Goal: Task Accomplishment & Management: Use online tool/utility

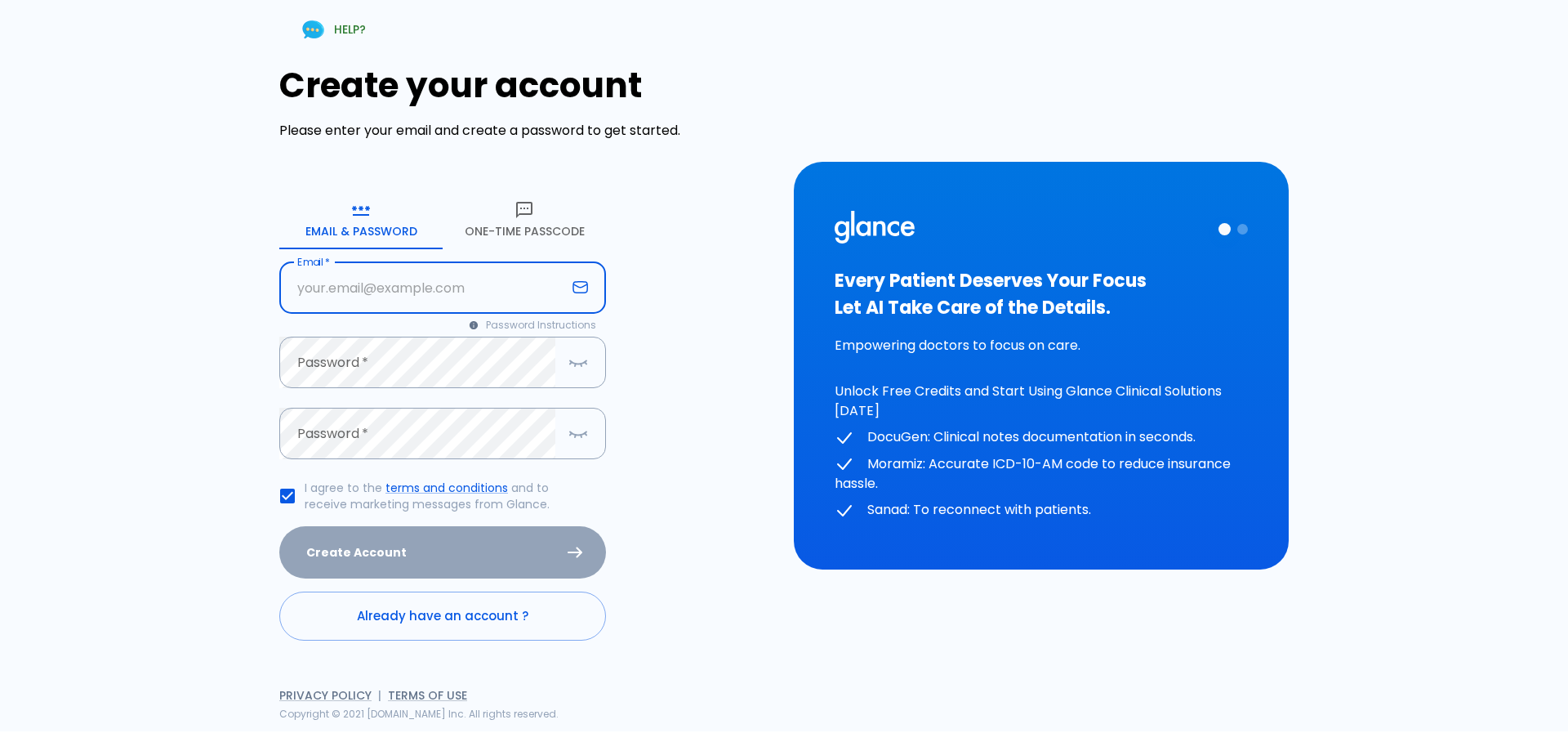
click at [302, 296] on input "text" at bounding box center [422, 288] width 287 height 52
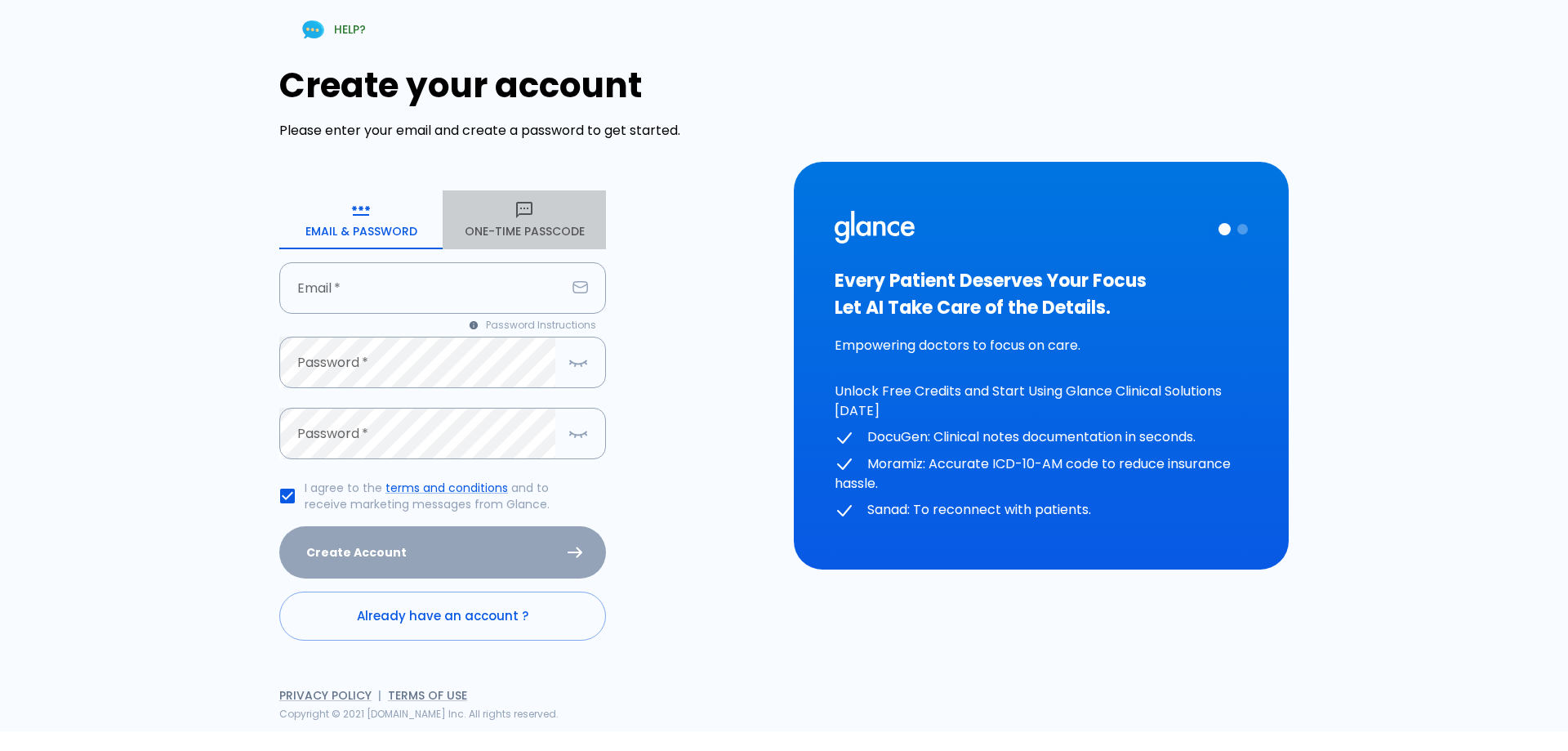
click at [527, 226] on button "One-Time Passcode" at bounding box center [524, 219] width 163 height 58
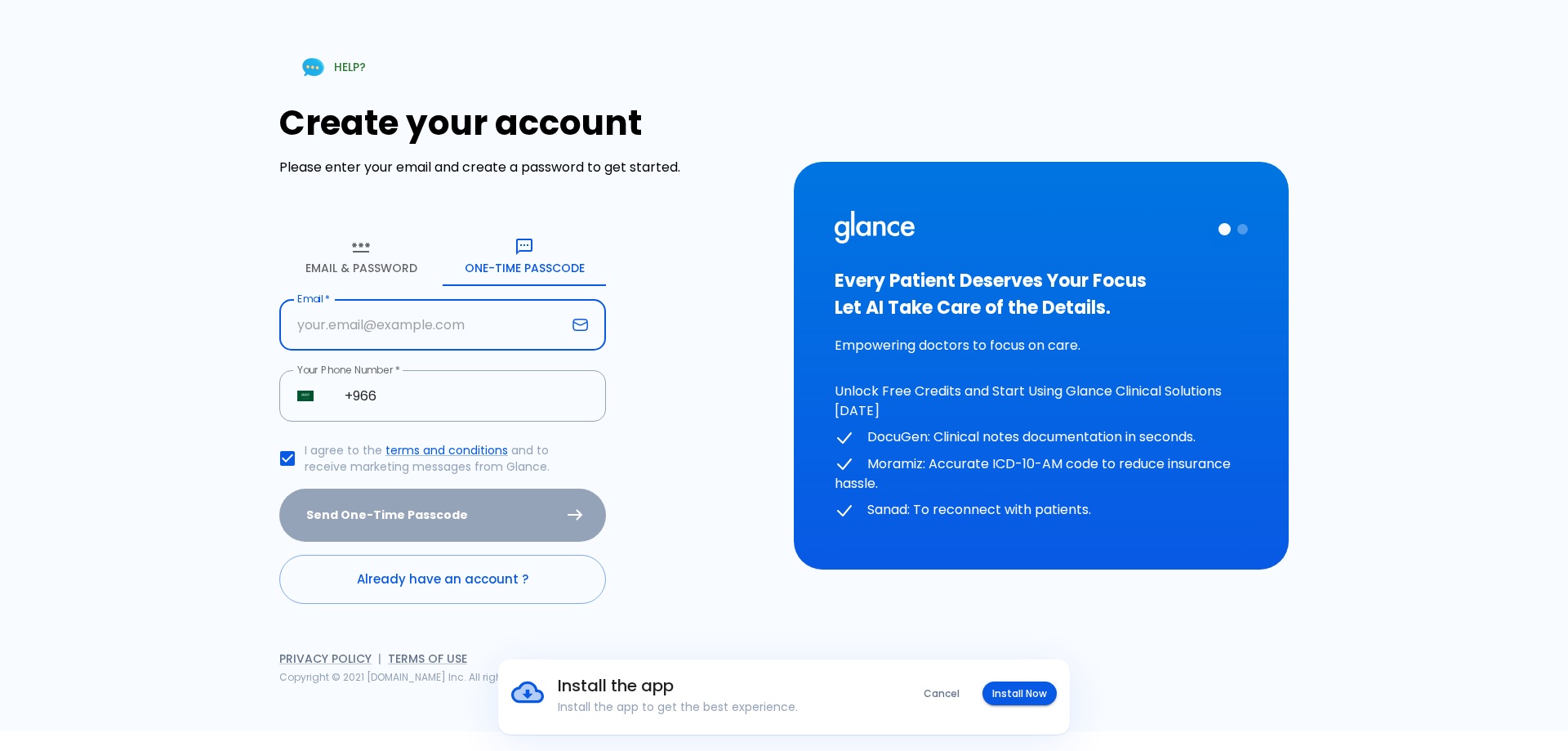
click at [355, 321] on input "text" at bounding box center [422, 324] width 287 height 52
click at [377, 327] on input "text" at bounding box center [422, 324] width 287 height 52
type input "OKDEH@HOTMAIL.COM"
click at [193, 374] on div "HELP? Create your account Please enter your email and create a password to get …" at bounding box center [773, 356] width 1235 height 751
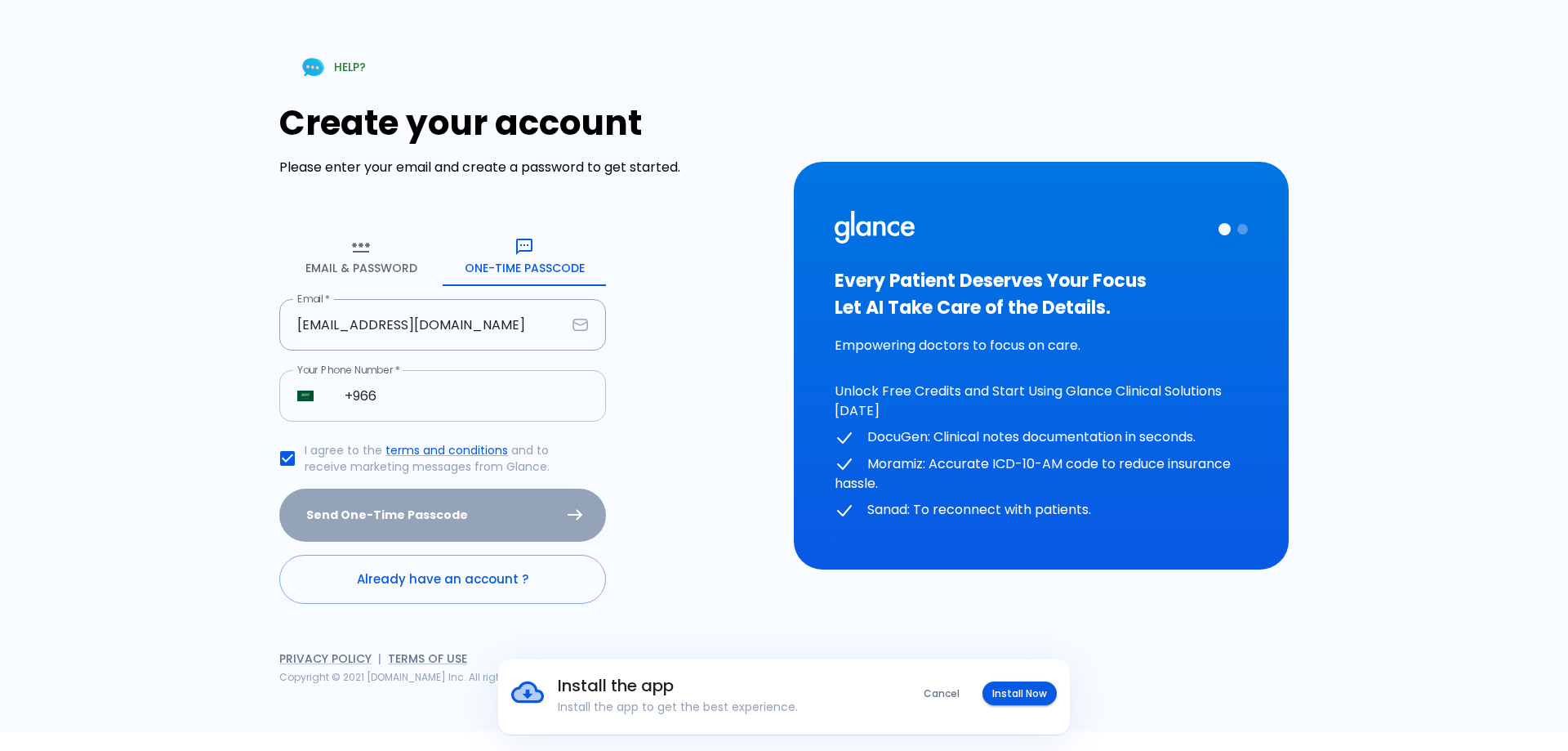
click at [434, 399] on input "+966" at bounding box center [466, 395] width 279 height 52
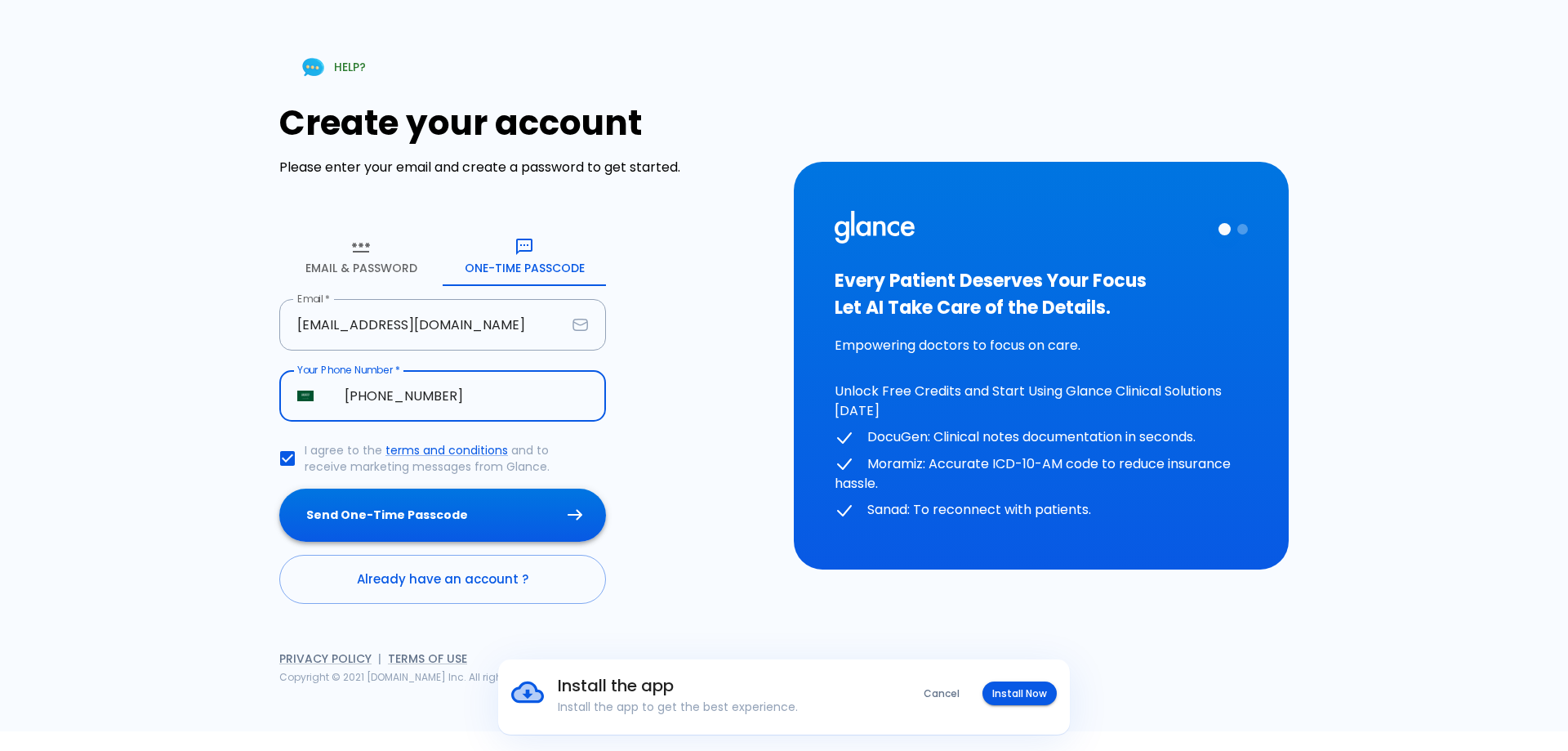
type input "+966 50 896 9889"
click at [378, 518] on button "Send One-Time Passcode" at bounding box center [443, 515] width 327 height 53
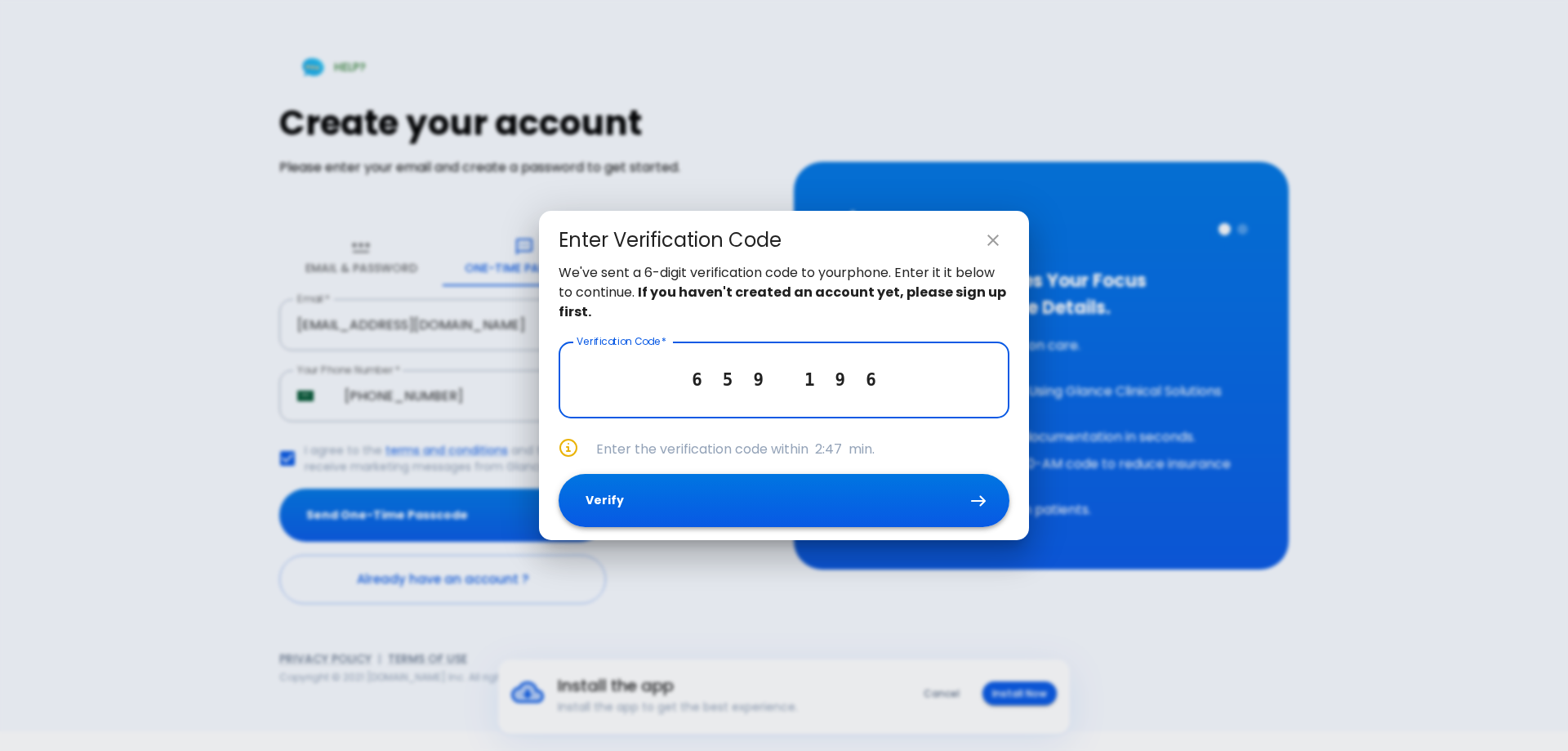
type input "6 5 9 1 9 6"
click at [806, 494] on button "Verify" at bounding box center [784, 500] width 451 height 53
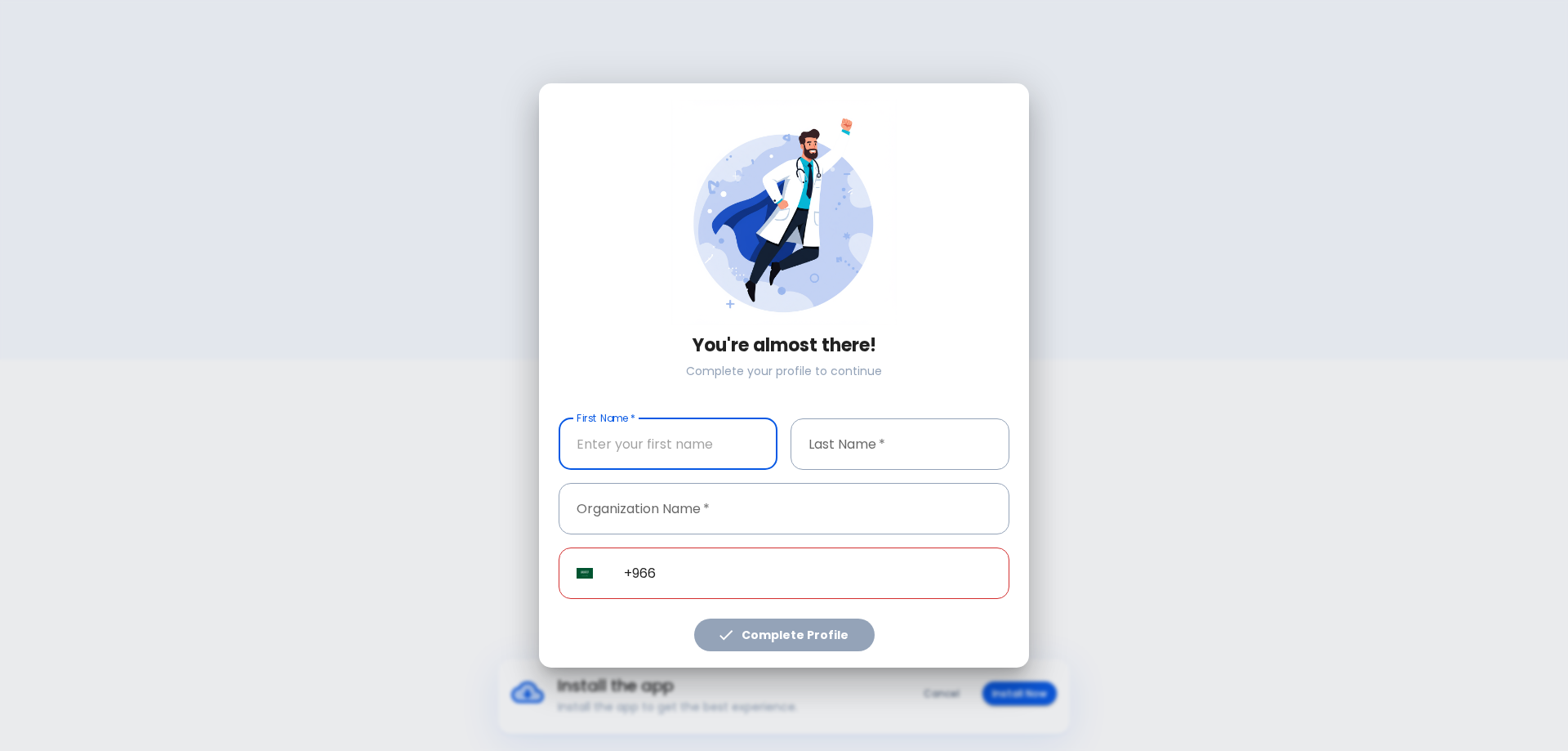
type input "+966 50 896 9889"
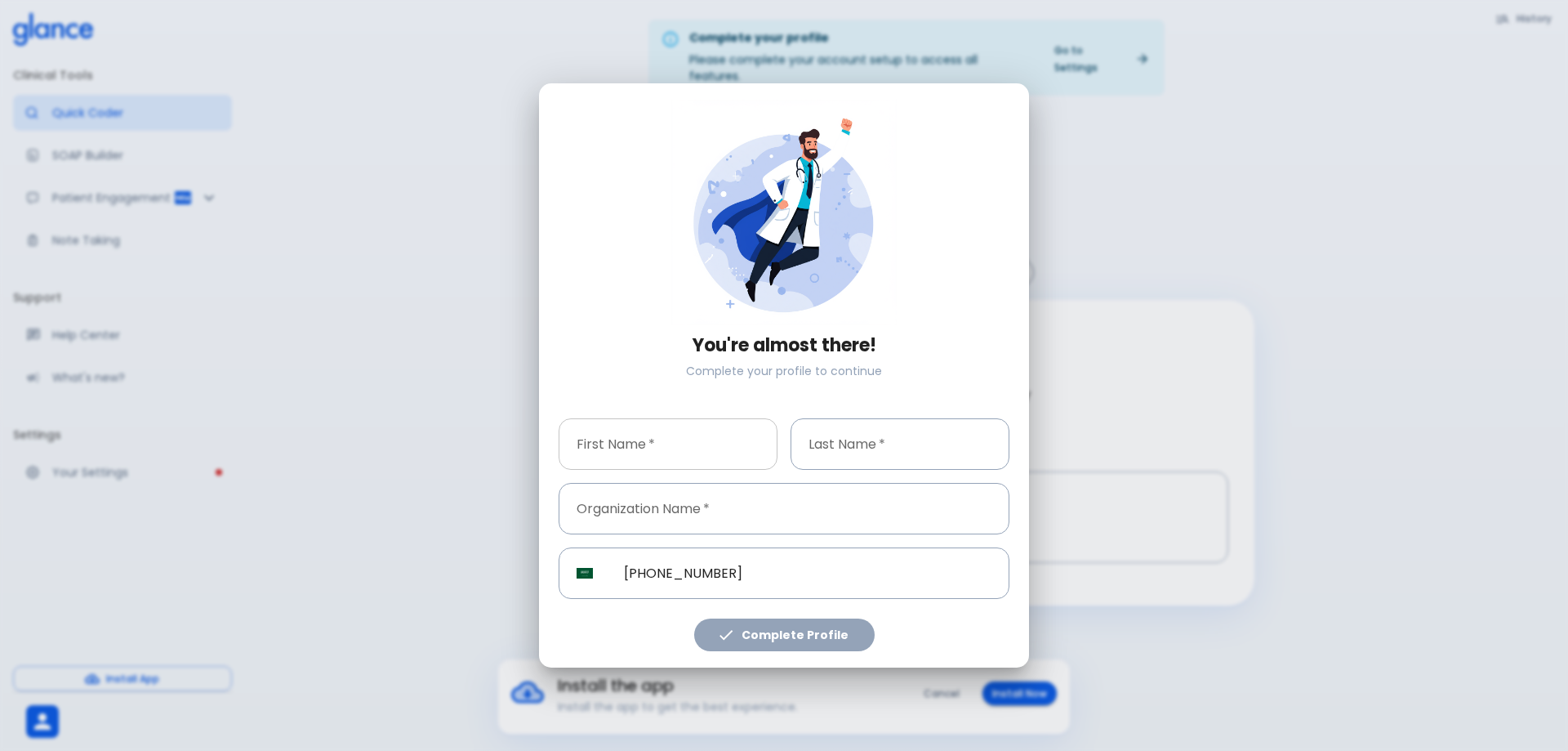
click at [612, 434] on input "text" at bounding box center [668, 444] width 219 height 52
type input "MOHAMMED"
click at [920, 456] on input "text" at bounding box center [900, 444] width 219 height 52
type input "OKDEH"
click at [701, 502] on input "text" at bounding box center [784, 508] width 451 height 52
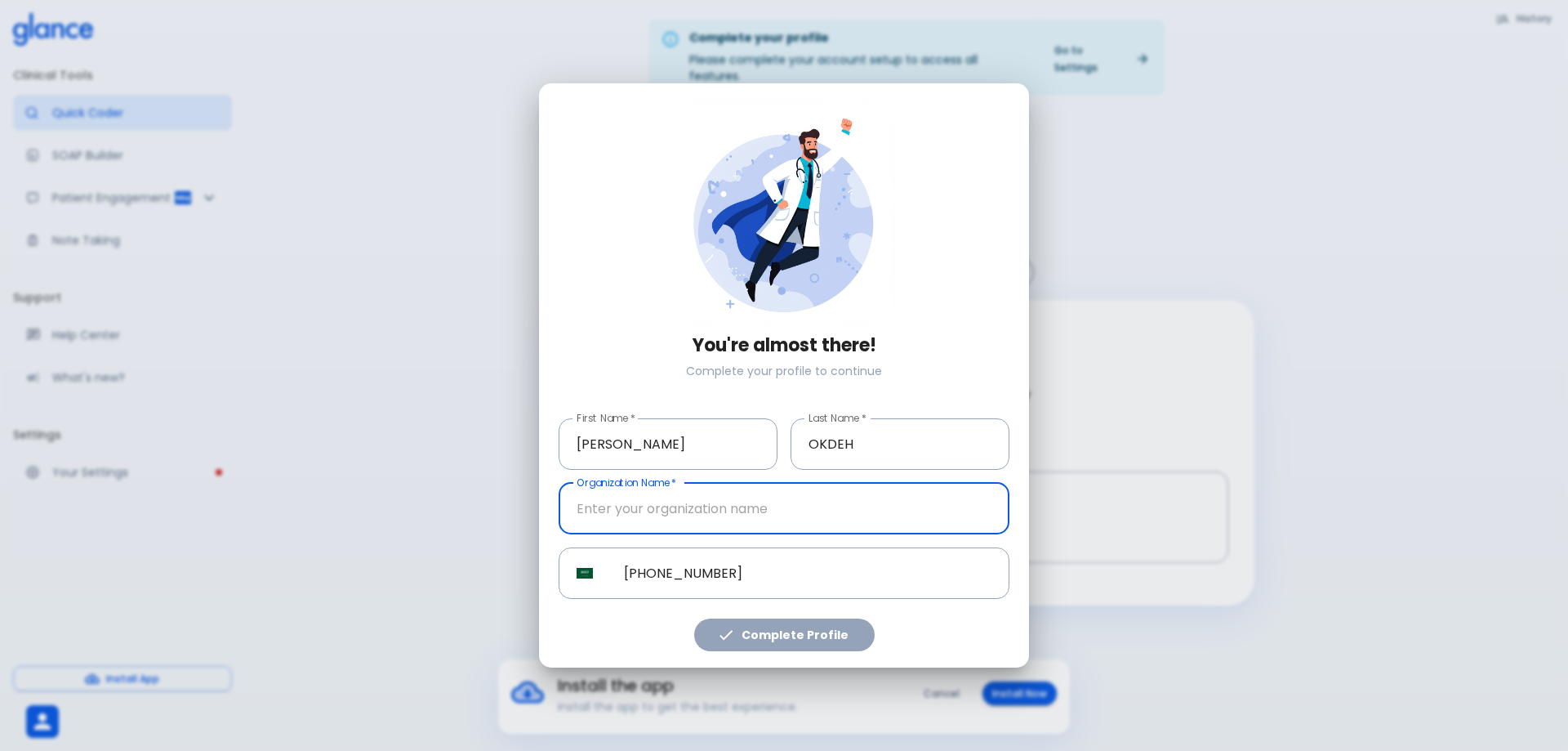
type input "[PERSON_NAME] Hospital"
click at [752, 632] on button "Complete Profile" at bounding box center [784, 636] width 180 height 34
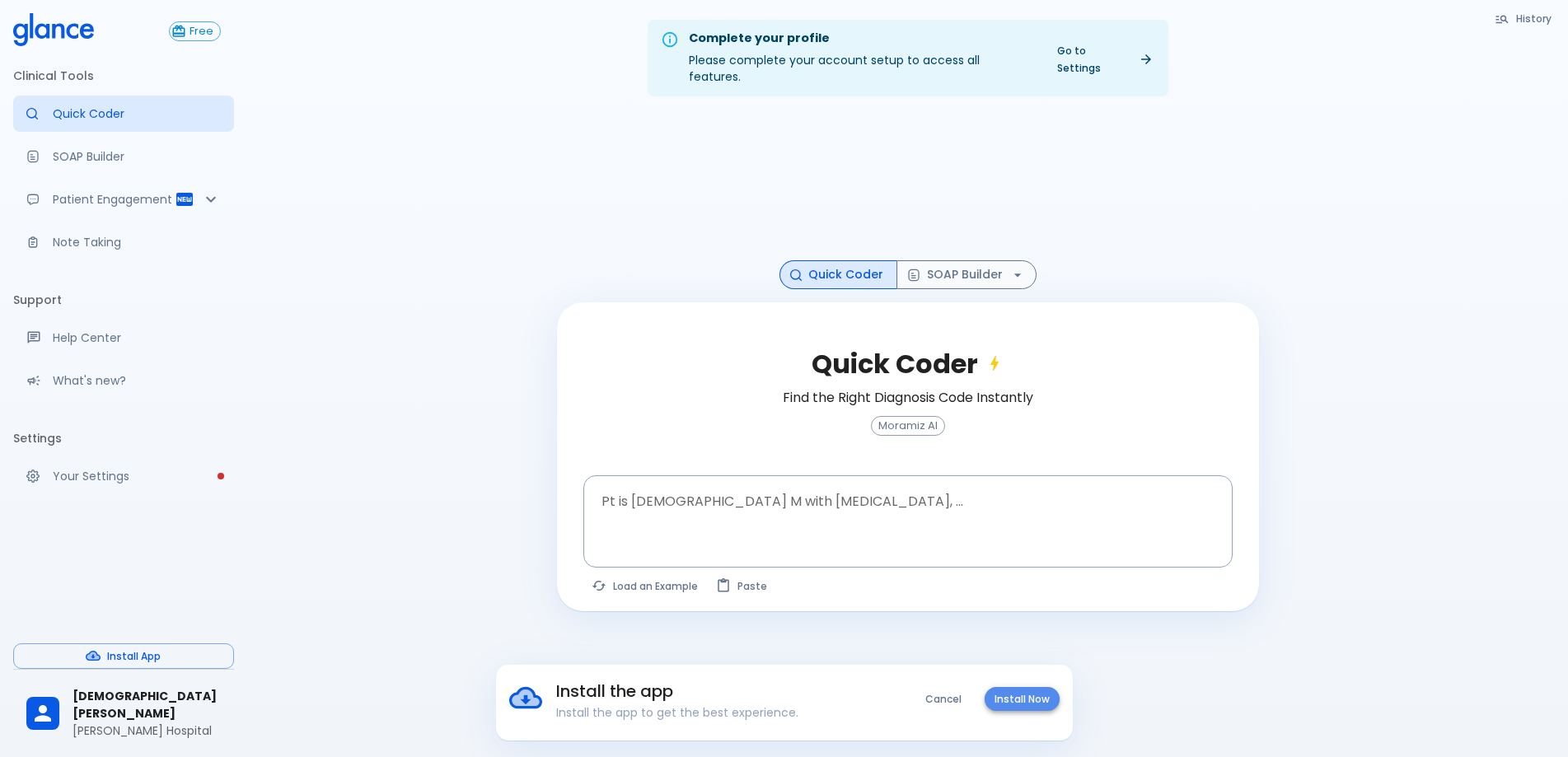
click at [1045, 696] on button "Install Now" at bounding box center [1022, 699] width 75 height 24
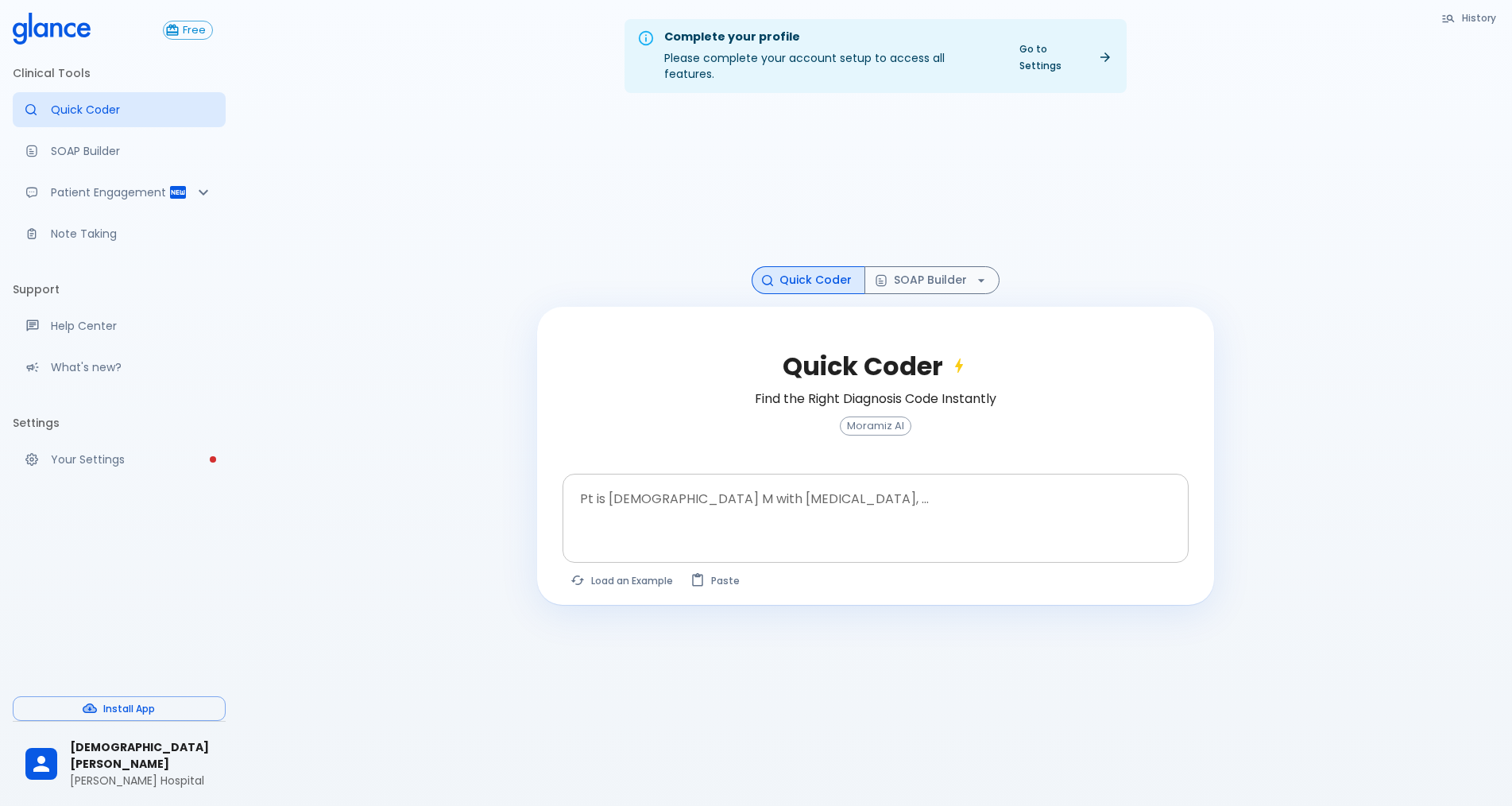
click at [696, 481] on textarea at bounding box center [876, 505] width 604 height 50
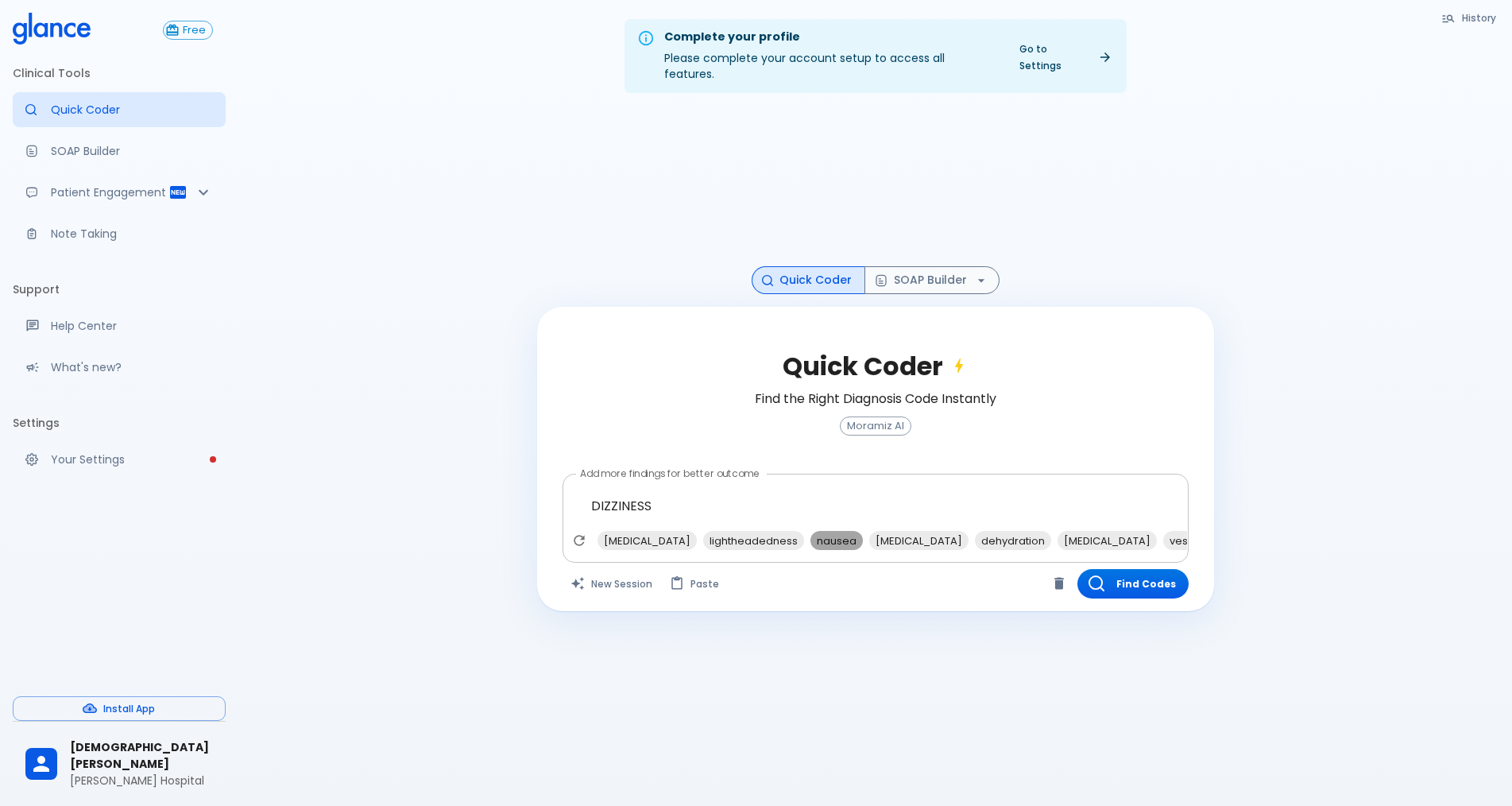
click at [811, 532] on span "nausea" at bounding box center [837, 541] width 53 height 18
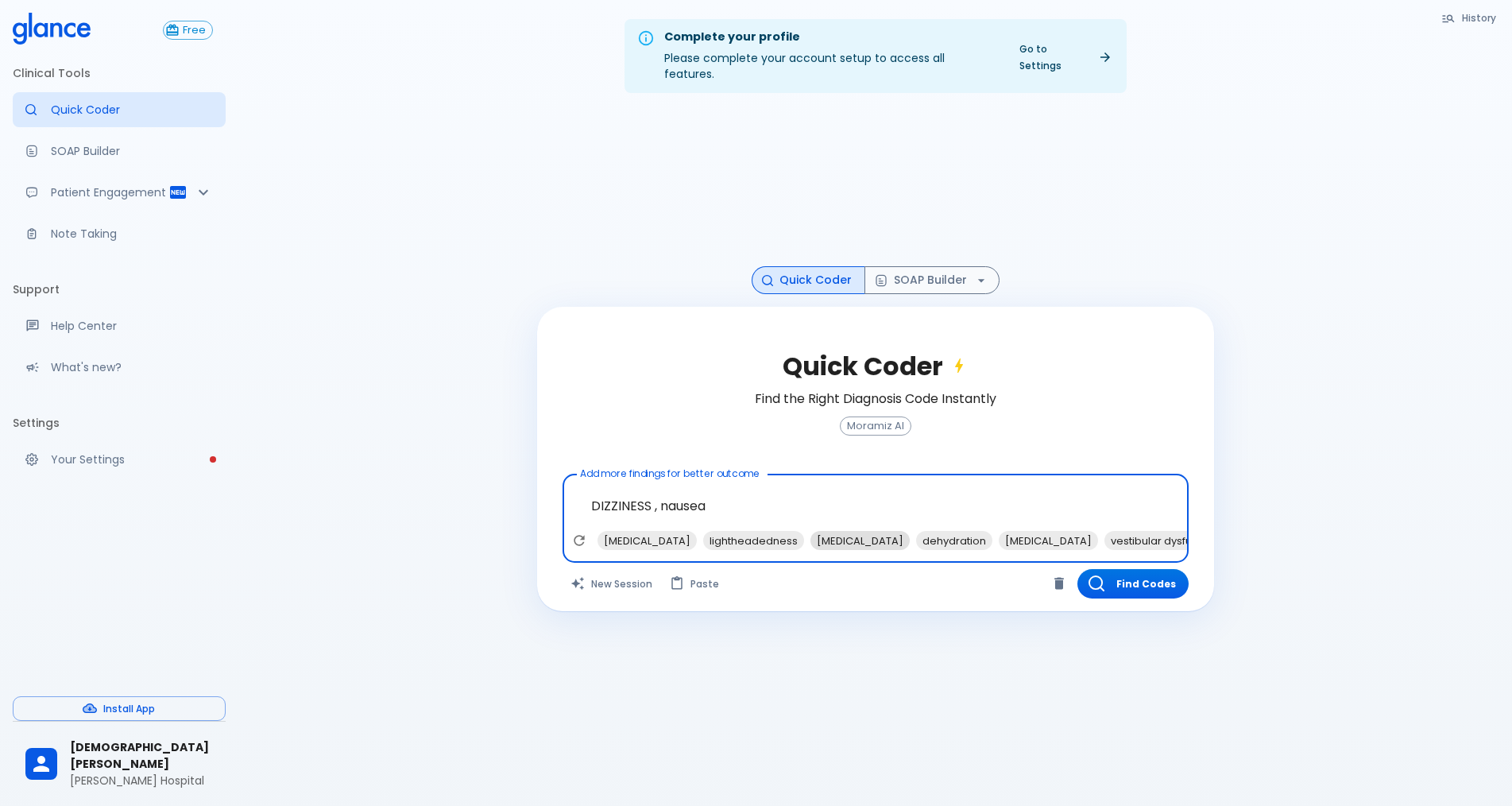
click at [811, 532] on span "hypotension" at bounding box center [860, 541] width 100 height 18
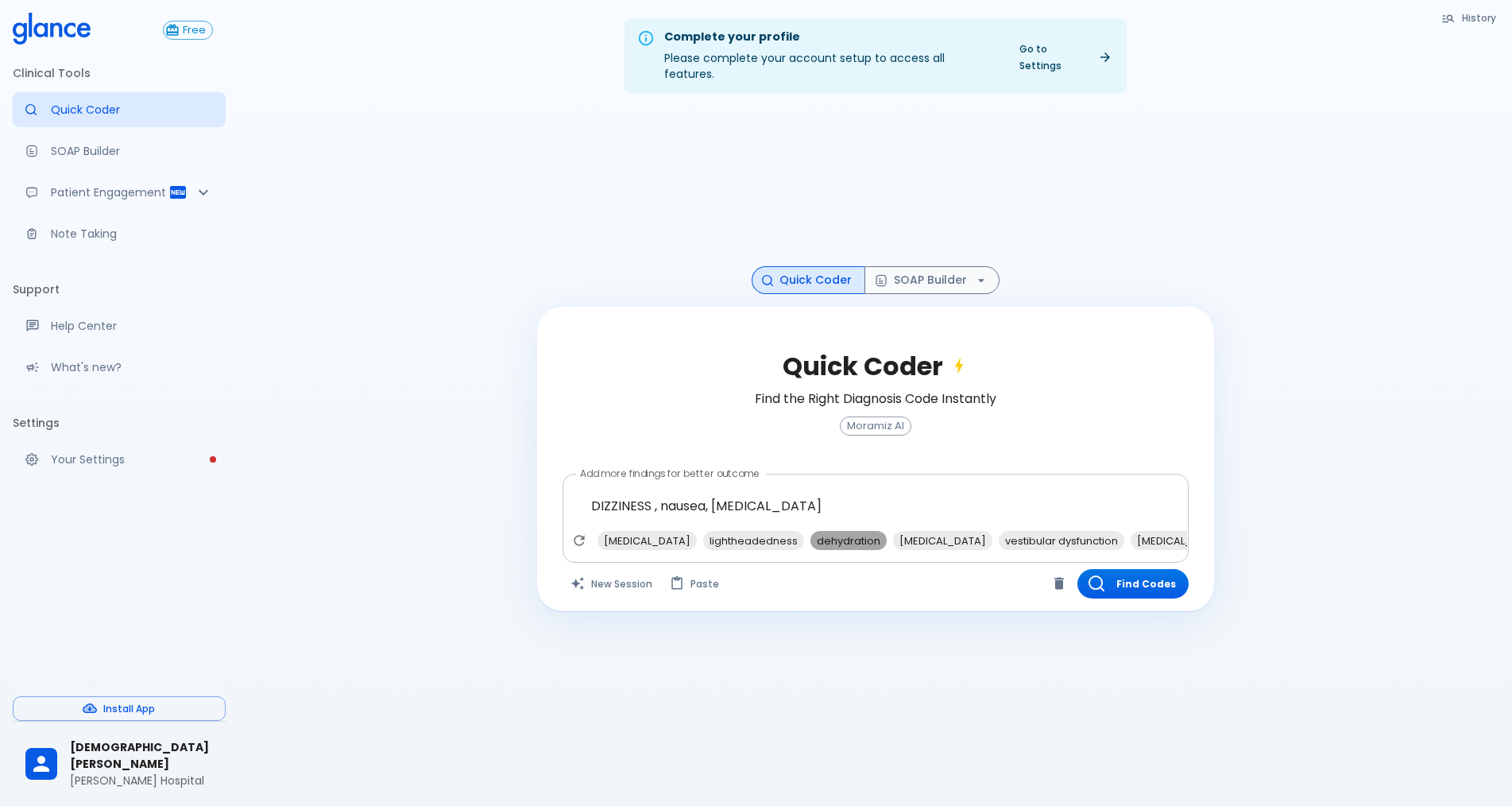
click at [811, 532] on span "dehydration" at bounding box center [849, 541] width 77 height 18
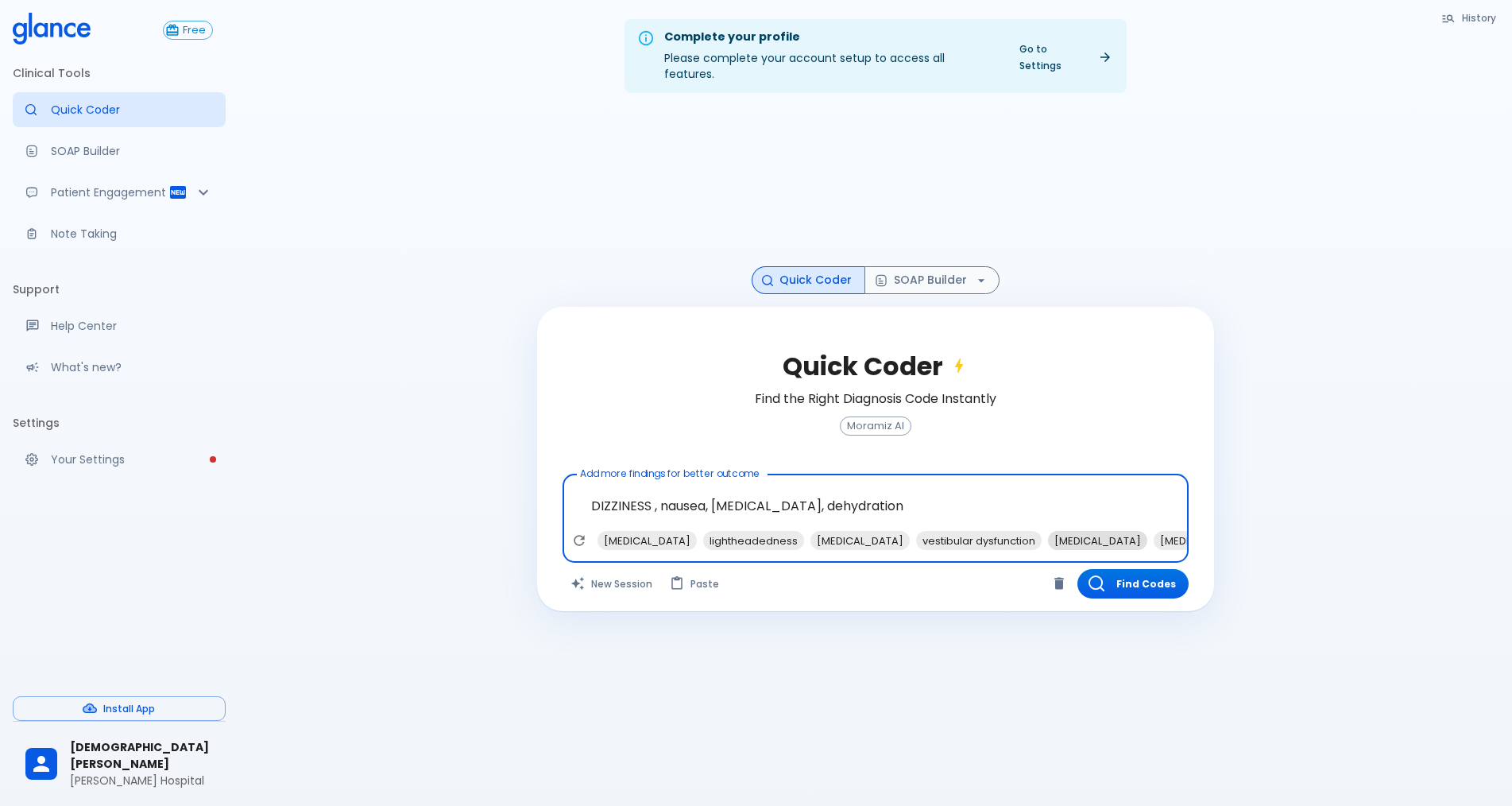
click at [1062, 532] on span "anemia" at bounding box center [1097, 541] width 100 height 18
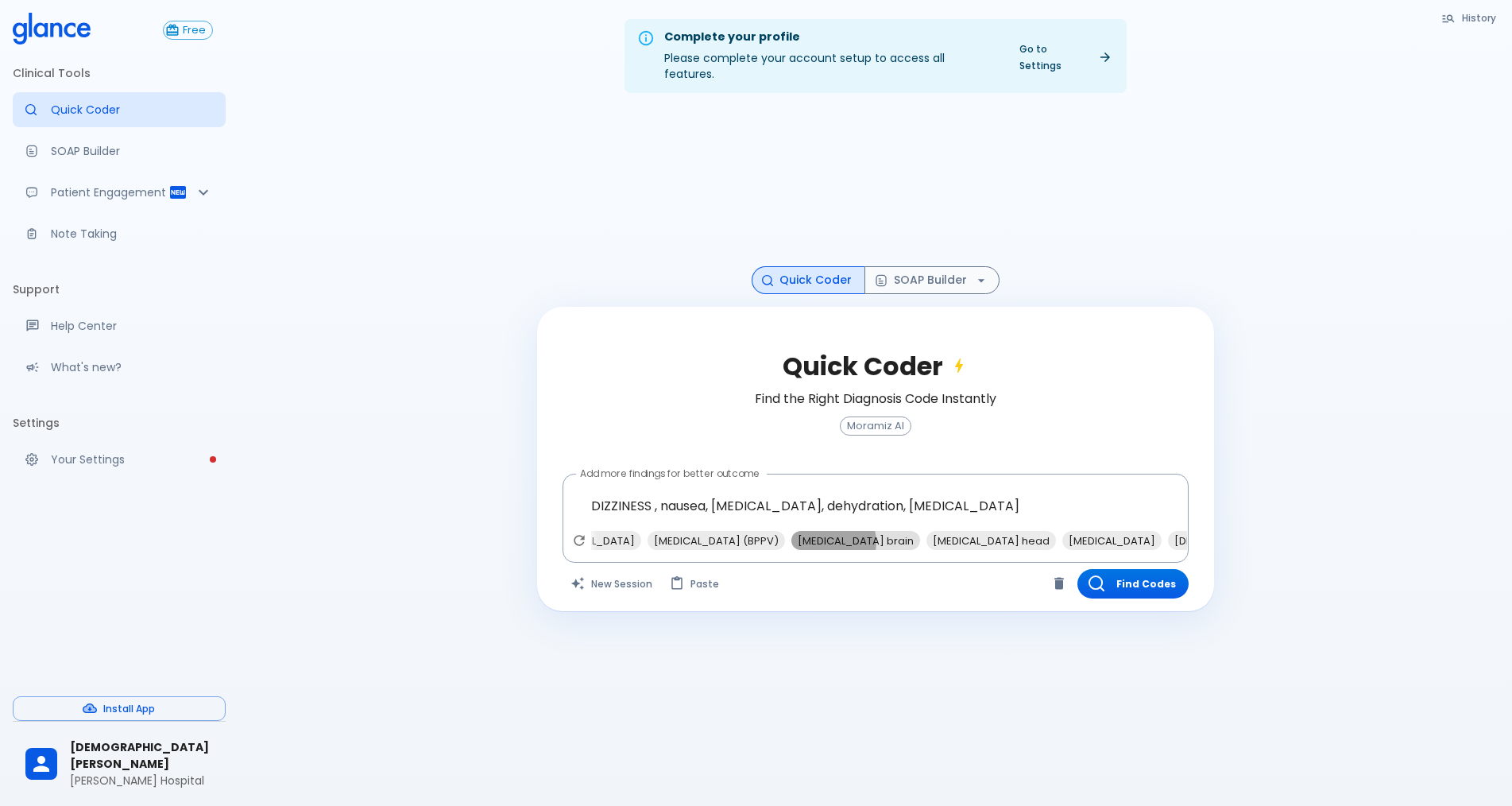
click at [920, 532] on span "MRI brain" at bounding box center [855, 541] width 128 height 18
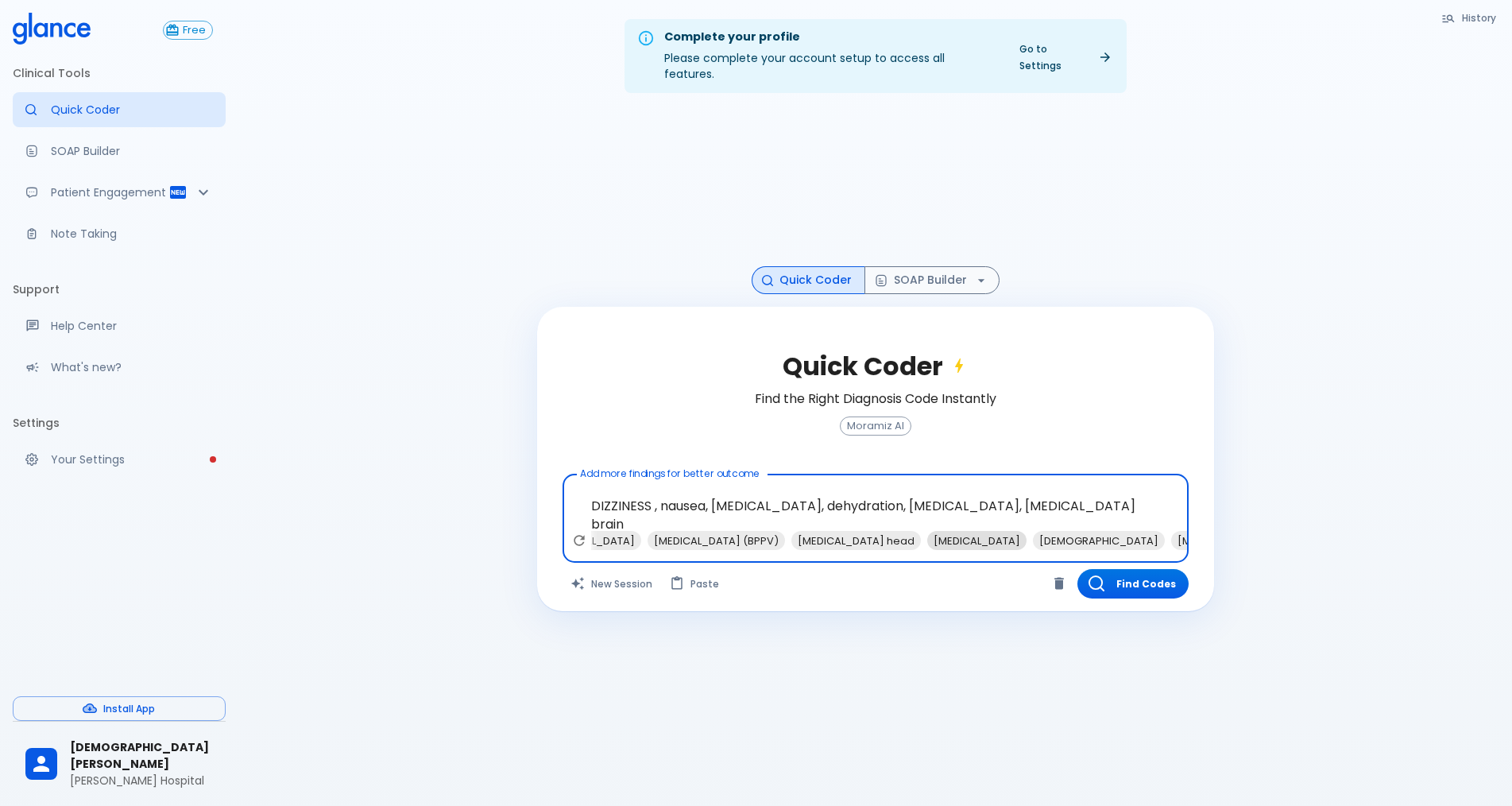
click at [1000, 532] on span "Antihistamines" at bounding box center [976, 541] width 100 height 18
type textarea "DIZZINESS , nausea, [MEDICAL_DATA], dehydration, [MEDICAL_DATA], [MEDICAL_DATA]…"
click at [1114, 572] on button "Find Codes" at bounding box center [1133, 584] width 111 height 30
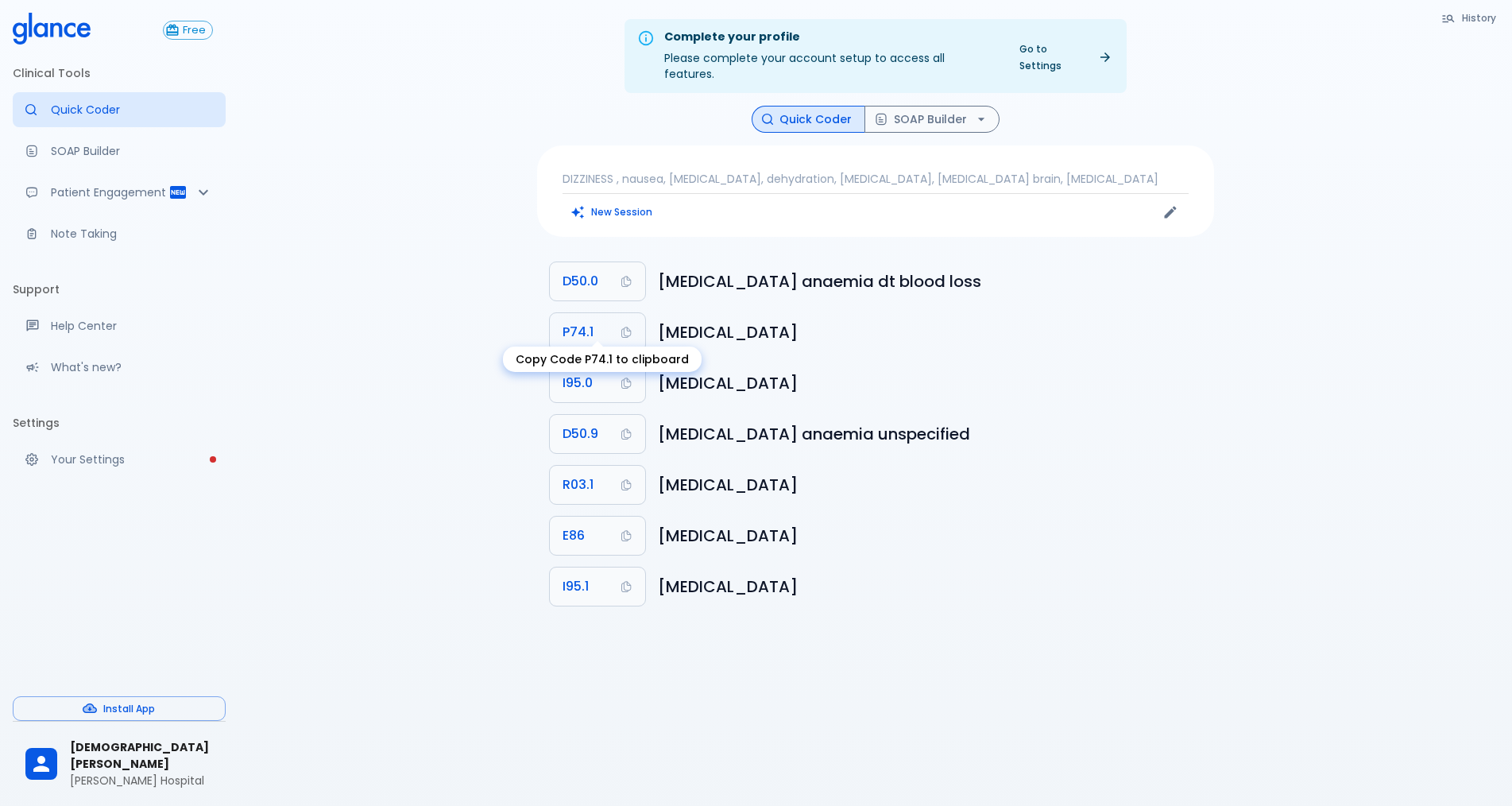
click at [602, 313] on button "P74.1" at bounding box center [598, 332] width 95 height 38
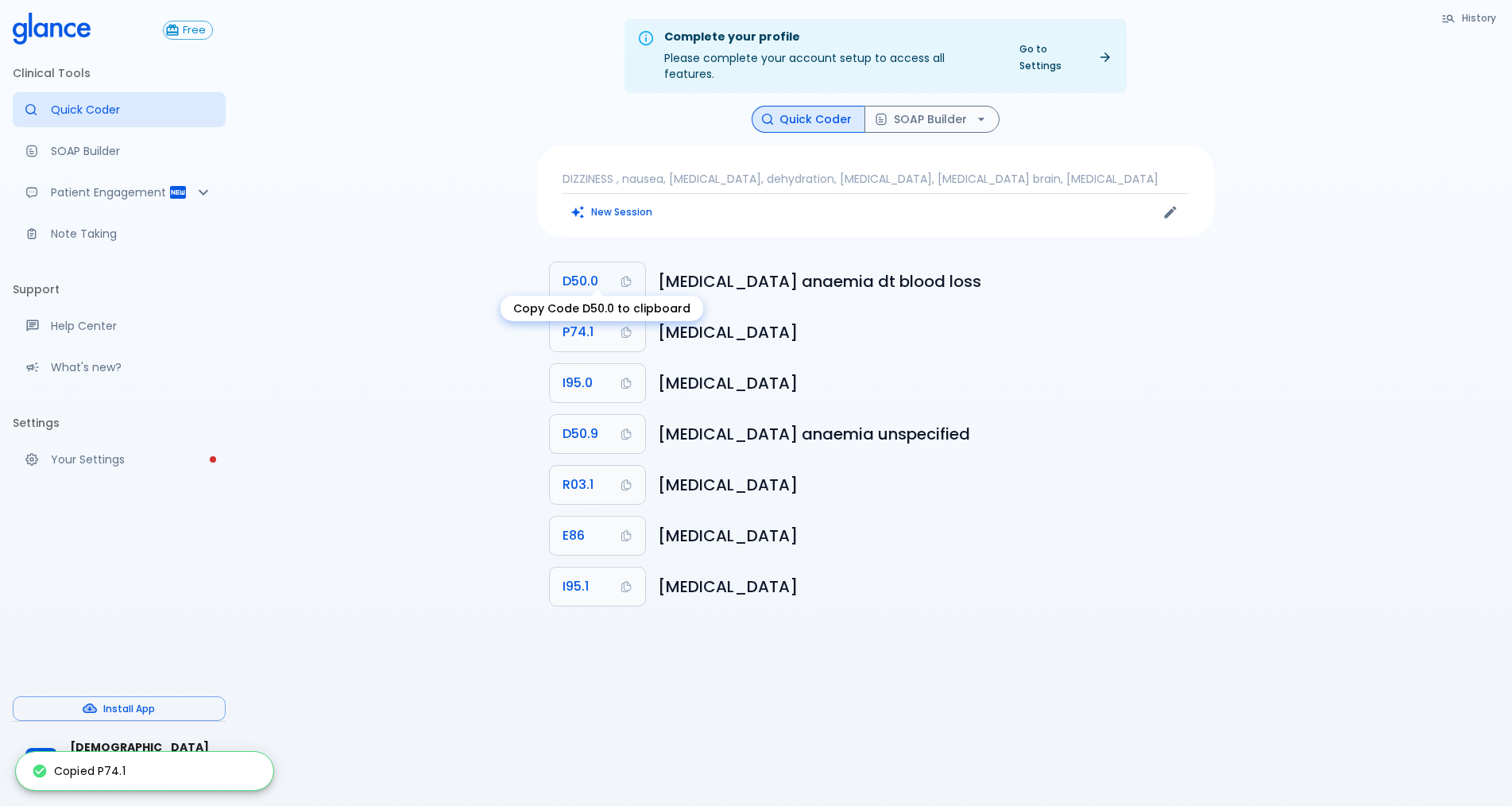
click at [565, 270] on span "D50.0" at bounding box center [579, 281] width 35 height 22
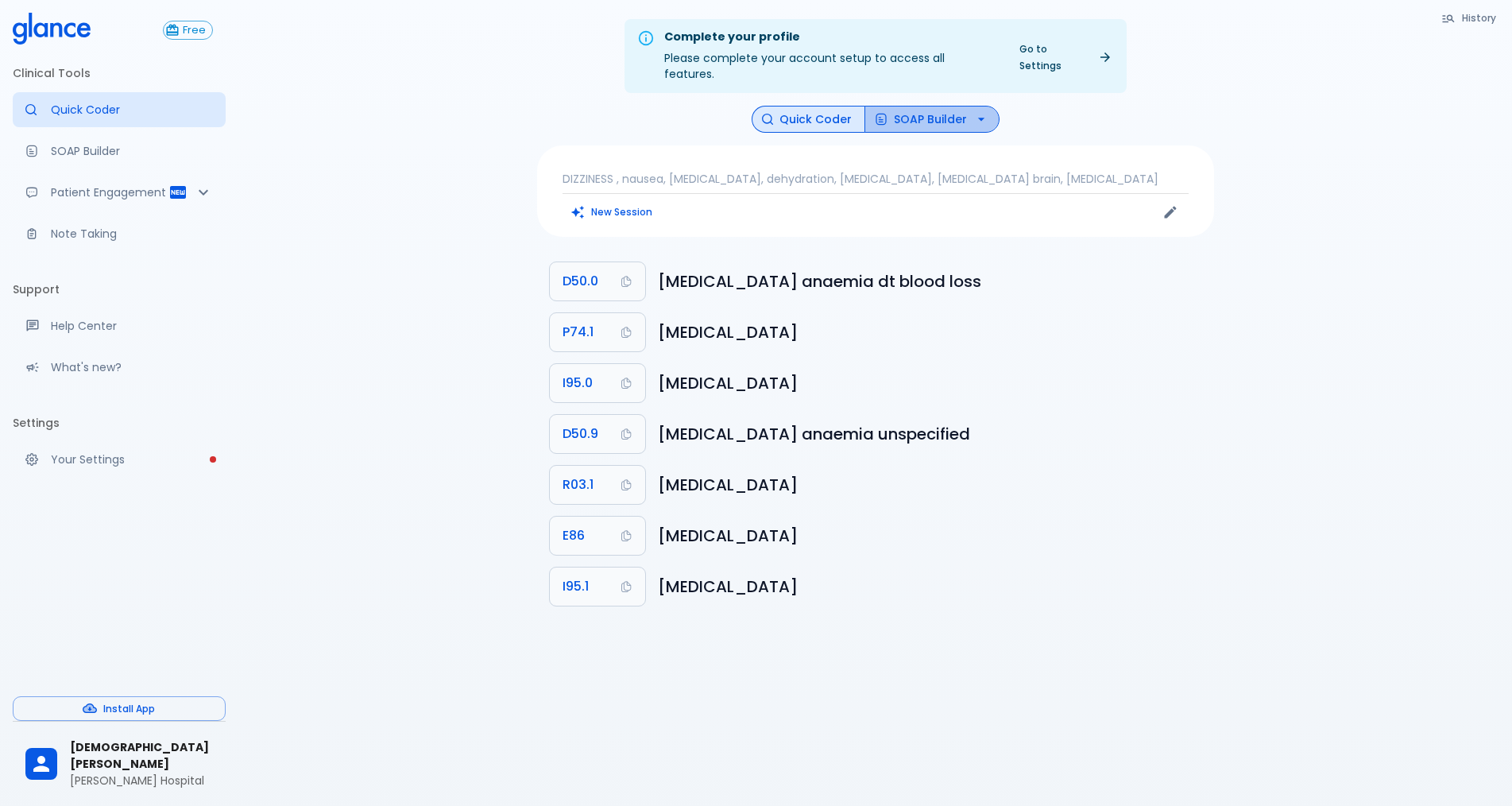
click at [898, 115] on button "SOAP Builder" at bounding box center [932, 119] width 135 height 28
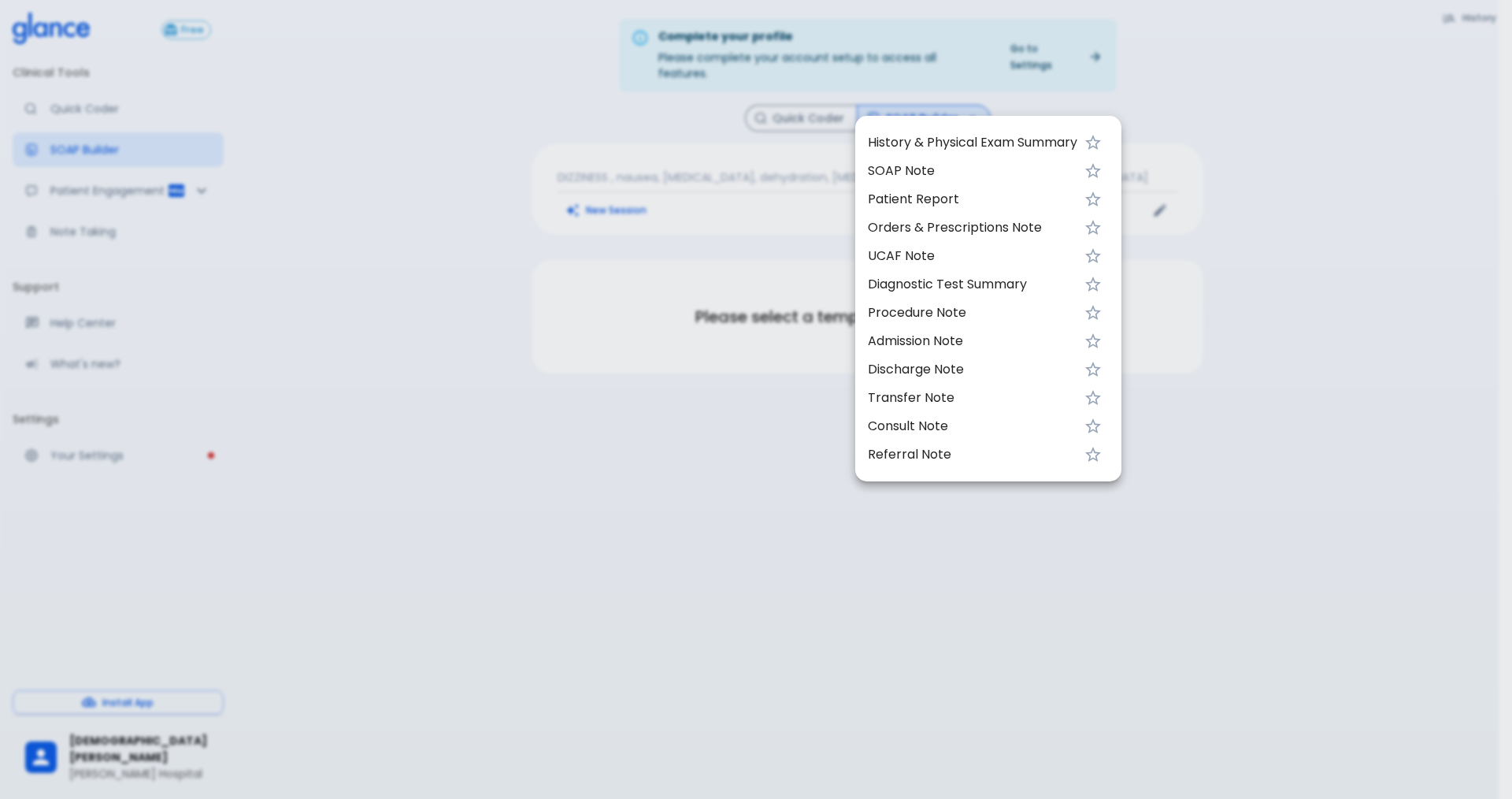
click at [881, 262] on span "UCAF Note" at bounding box center [973, 255] width 210 height 19
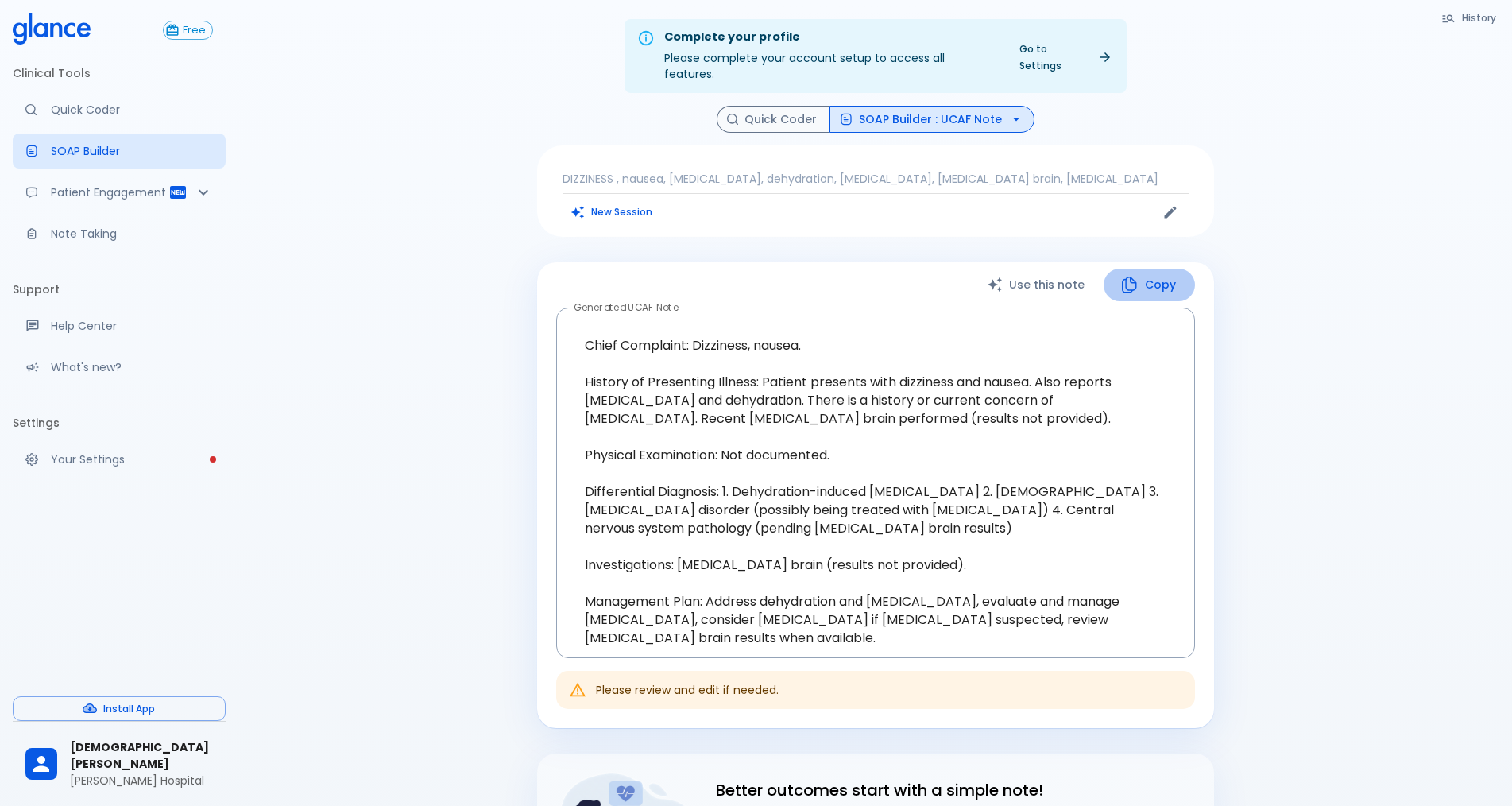
click at [1170, 273] on button "Copy" at bounding box center [1149, 285] width 91 height 33
click at [767, 115] on button "Quick Coder" at bounding box center [774, 119] width 114 height 28
